Goal: Task Accomplishment & Management: Manage account settings

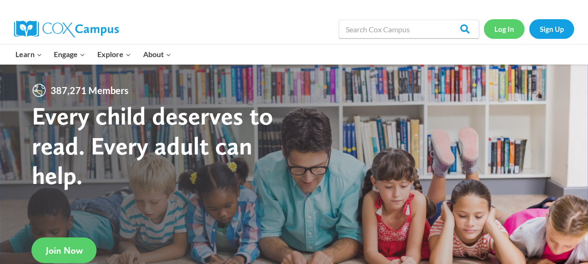
click at [503, 30] on link "Log In" at bounding box center [504, 28] width 41 height 19
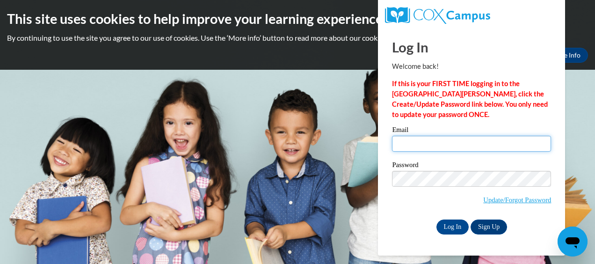
click at [415, 148] on input "Email" at bounding box center [471, 144] width 159 height 16
type input "[EMAIL_ADDRESS][DOMAIN_NAME]"
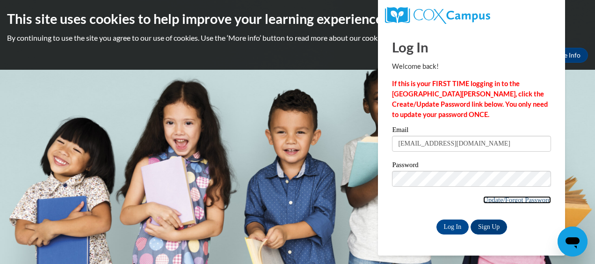
click at [496, 198] on link "Update/Forgot Password" at bounding box center [518, 199] width 68 height 7
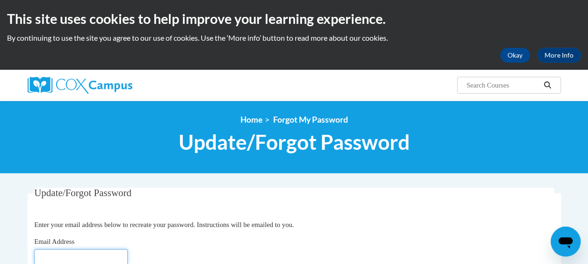
click at [113, 252] on input "Email Address" at bounding box center [81, 257] width 94 height 16
type input "jpass@kippmetroatlanta.org"
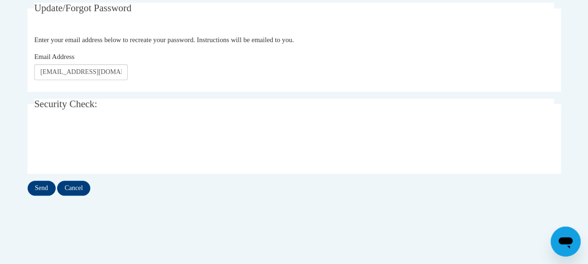
scroll to position [189, 0]
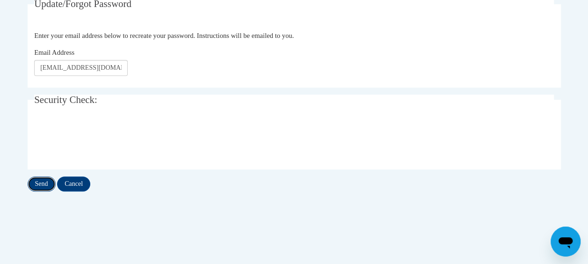
click at [43, 179] on input "Send" at bounding box center [42, 183] width 28 height 15
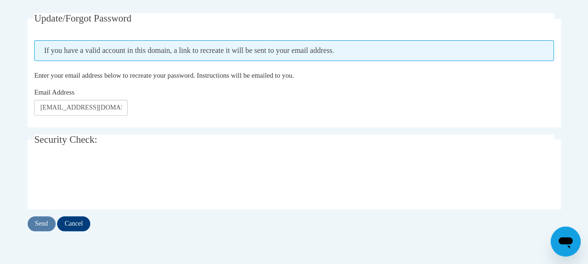
scroll to position [178, 0]
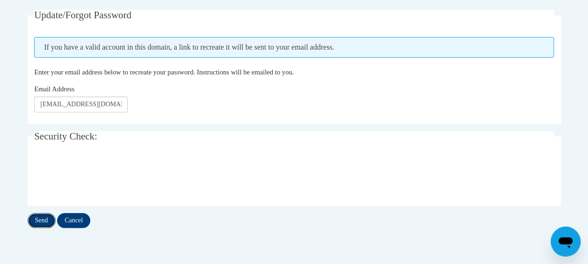
click at [42, 218] on input "Send" at bounding box center [42, 220] width 28 height 15
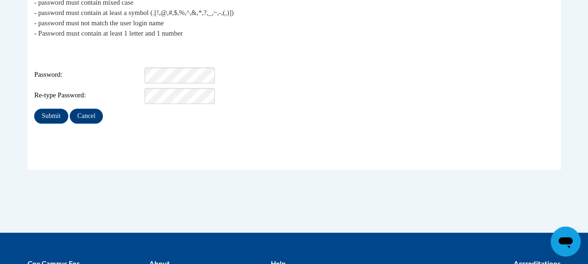
scroll to position [227, 0]
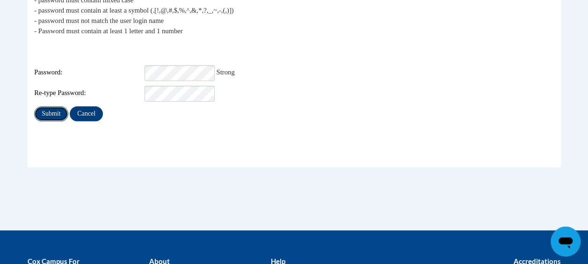
click at [48, 106] on input "Submit" at bounding box center [51, 113] width 34 height 15
